Goal: Transaction & Acquisition: Purchase product/service

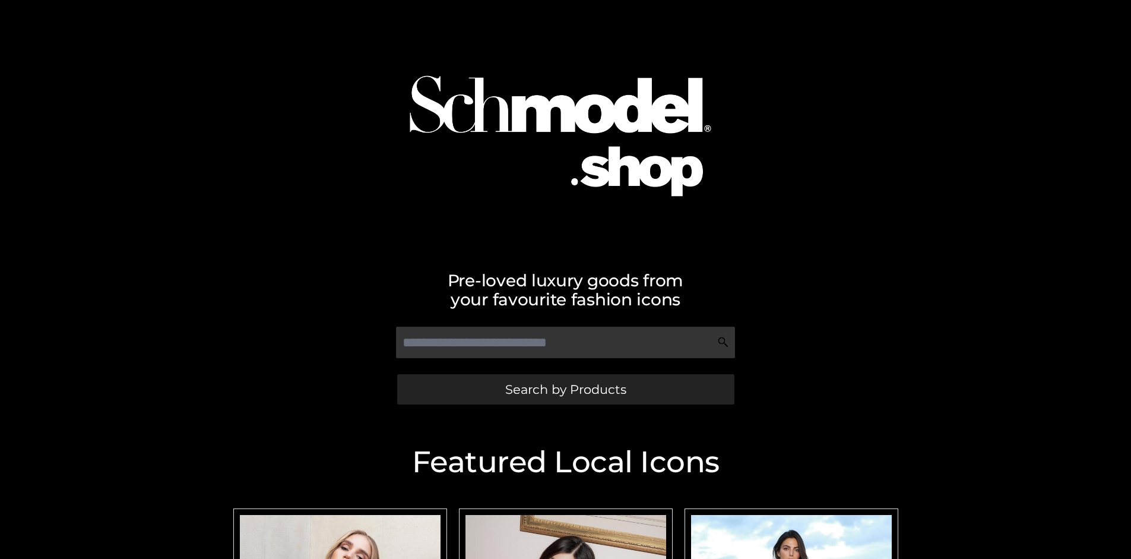
click at [565, 389] on span "Search by Products" at bounding box center [565, 389] width 121 height 12
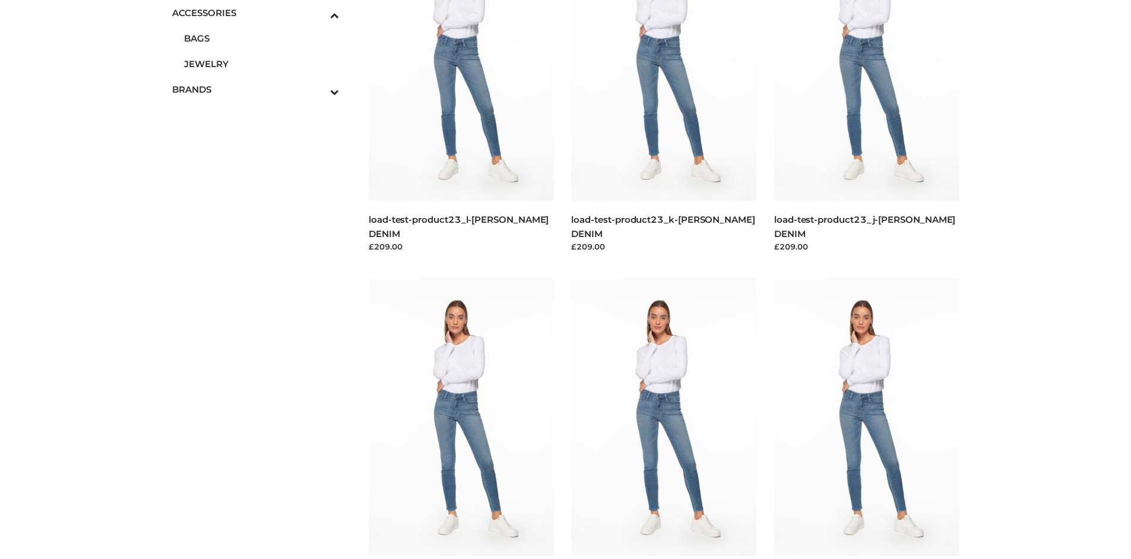
click at [261, 64] on span "JEWELRY" at bounding box center [262, 64] width 156 height 14
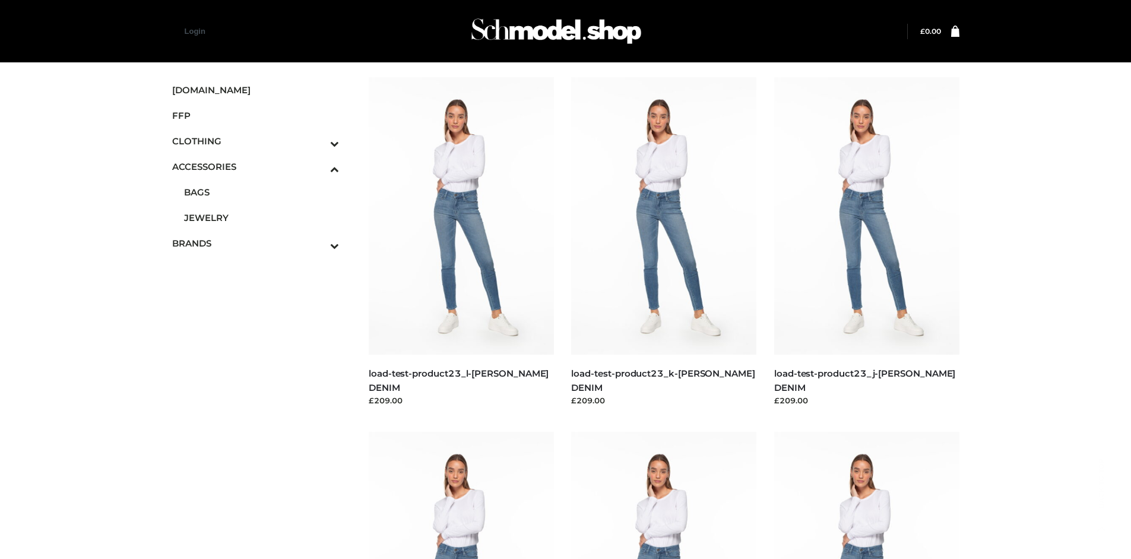
scroll to position [1280, 0]
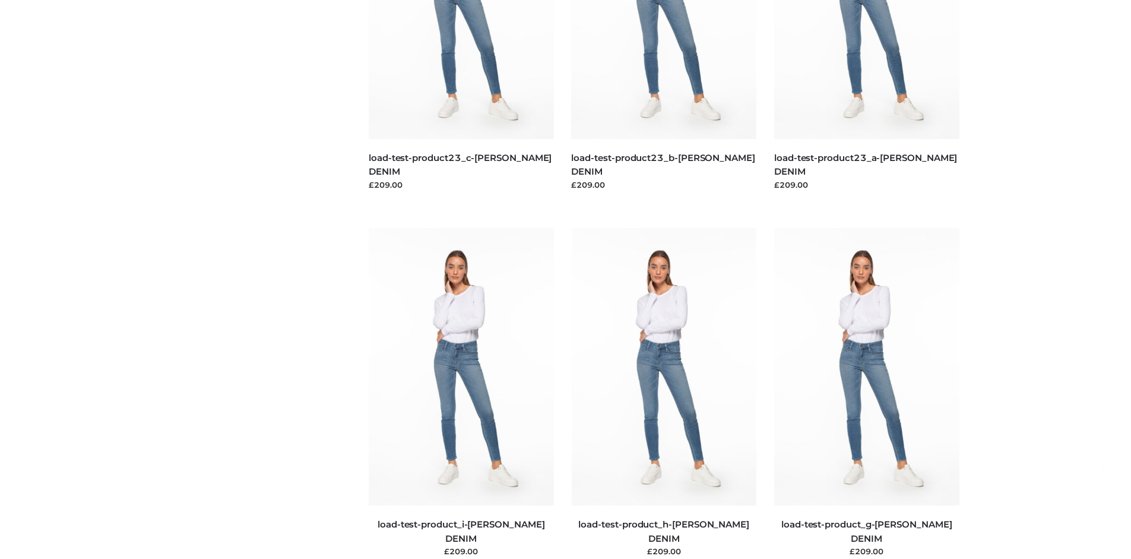
click at [461, 393] on img at bounding box center [461, 366] width 185 height 277
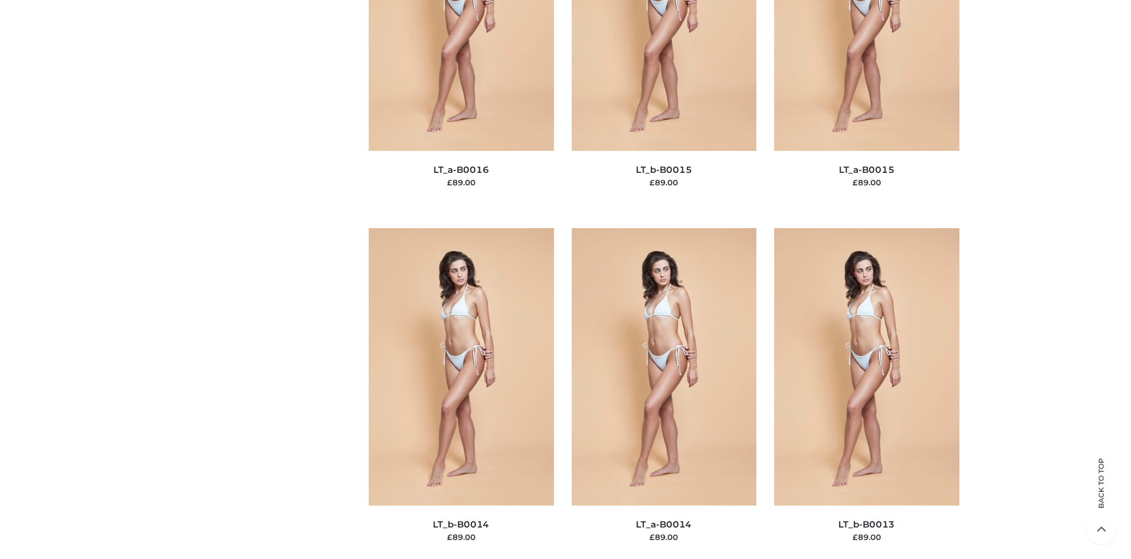
click at [664, 393] on img at bounding box center [664, 366] width 185 height 277
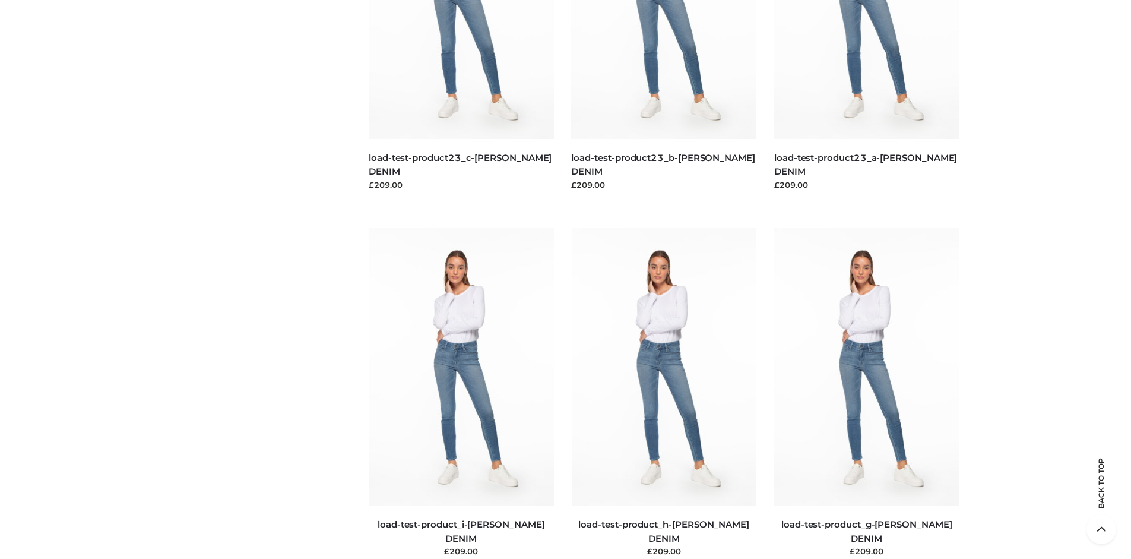
click at [664, 393] on img at bounding box center [664, 366] width 185 height 277
